Goal: Check status: Check status

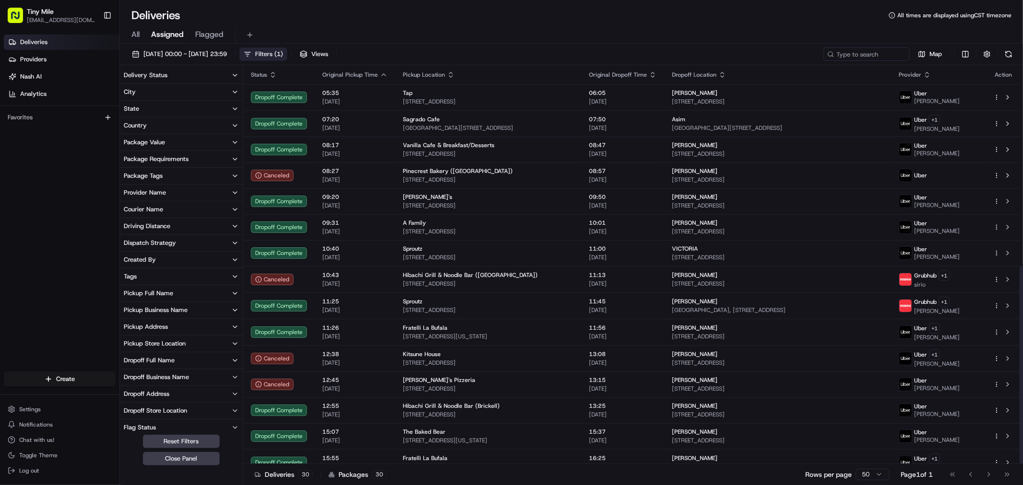
scroll to position [404, 0]
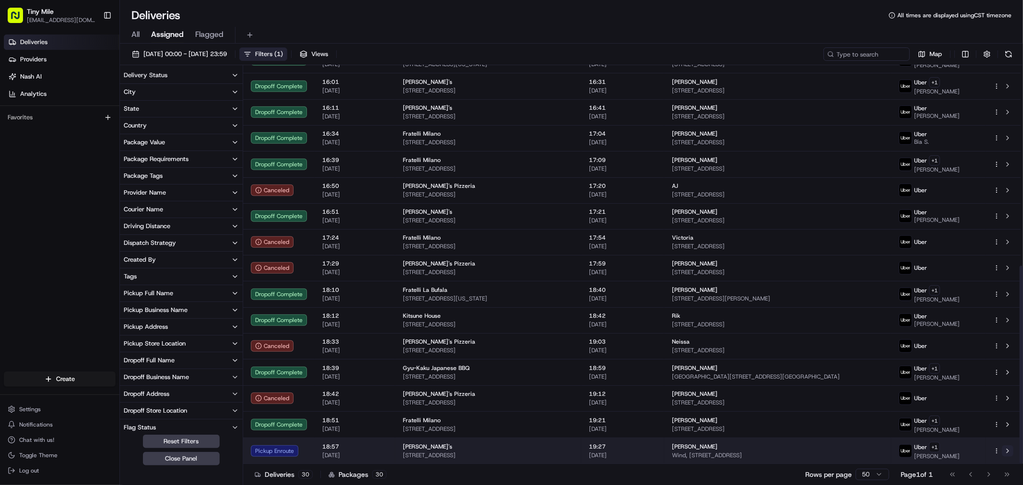
click at [1010, 449] on button at bounding box center [1008, 452] width 12 height 12
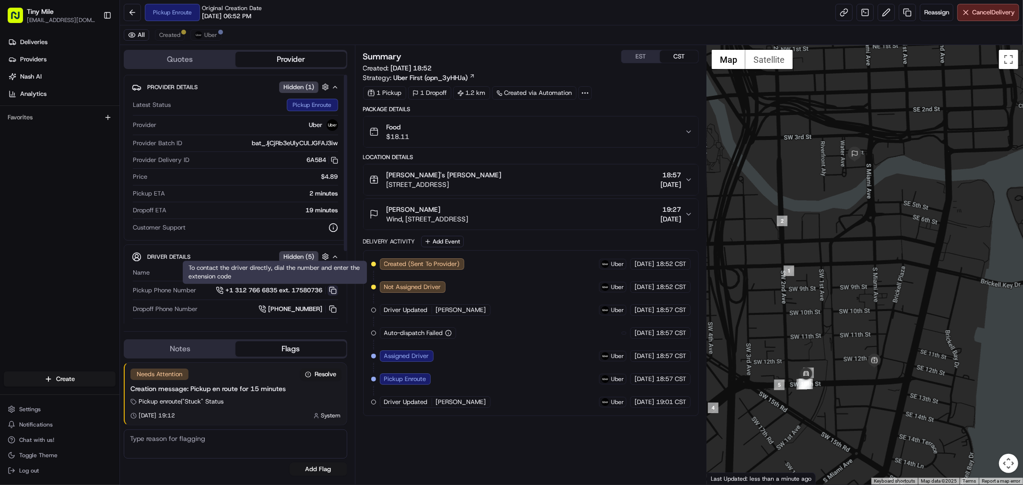
click at [334, 291] on button at bounding box center [333, 290] width 11 height 11
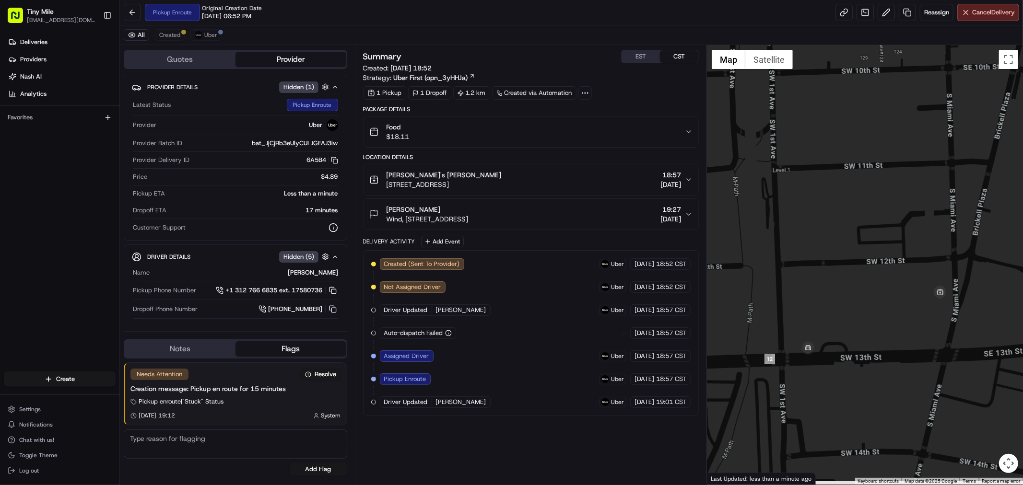
drag, startPoint x: 792, startPoint y: 422, endPoint x: 876, endPoint y: 363, distance: 103.0
click at [876, 363] on div at bounding box center [865, 265] width 316 height 440
